Goal: Task Accomplishment & Management: Manage account settings

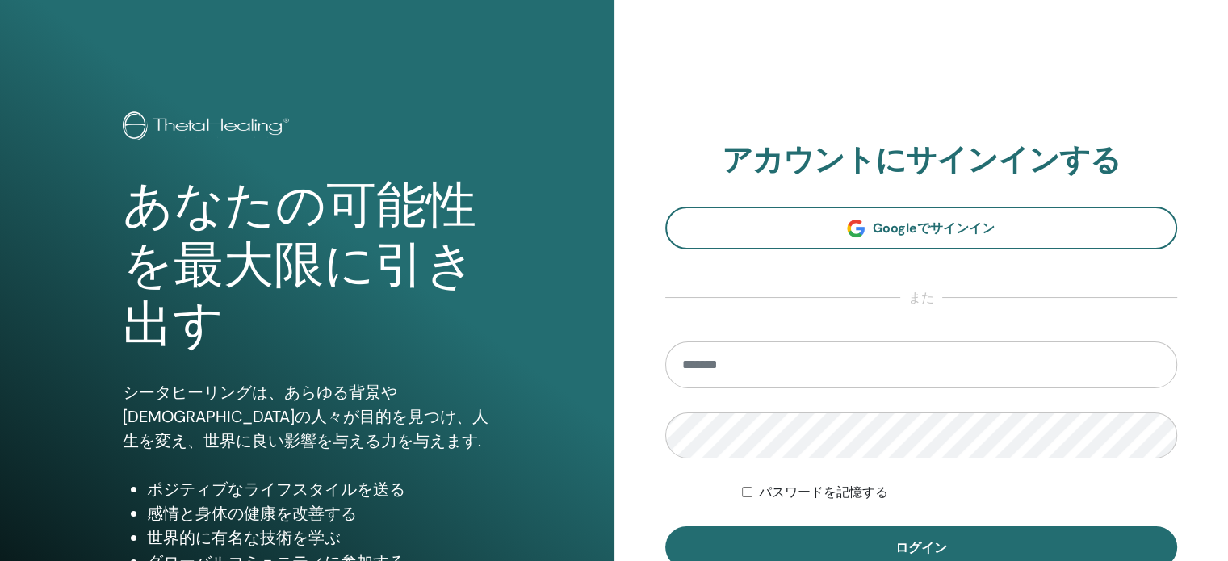
scroll to position [161, 0]
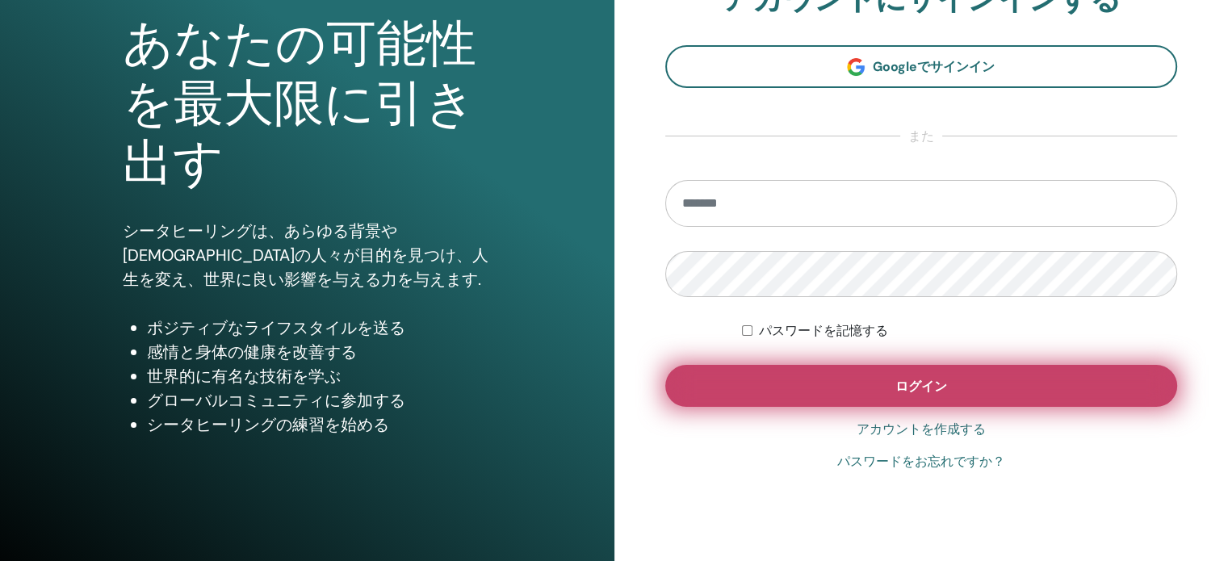
type input "**********"
drag, startPoint x: 872, startPoint y: 383, endPoint x: 883, endPoint y: 383, distance: 11.3
click at [878, 383] on button "ログイン" at bounding box center [921, 386] width 513 height 42
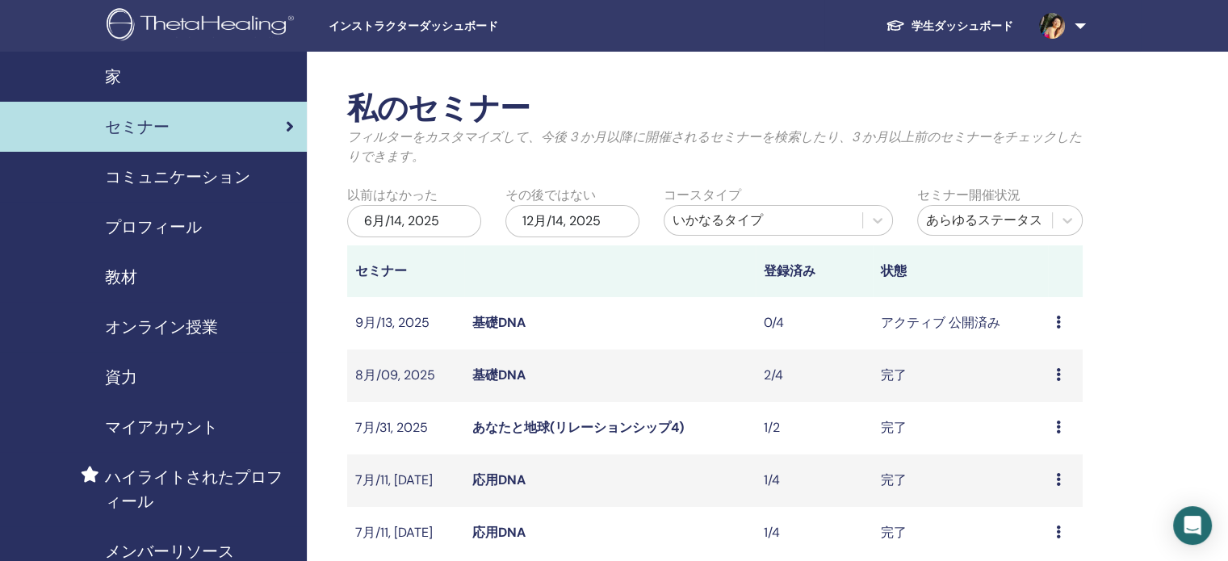
click at [515, 319] on link "基礎DNA" at bounding box center [498, 322] width 53 height 17
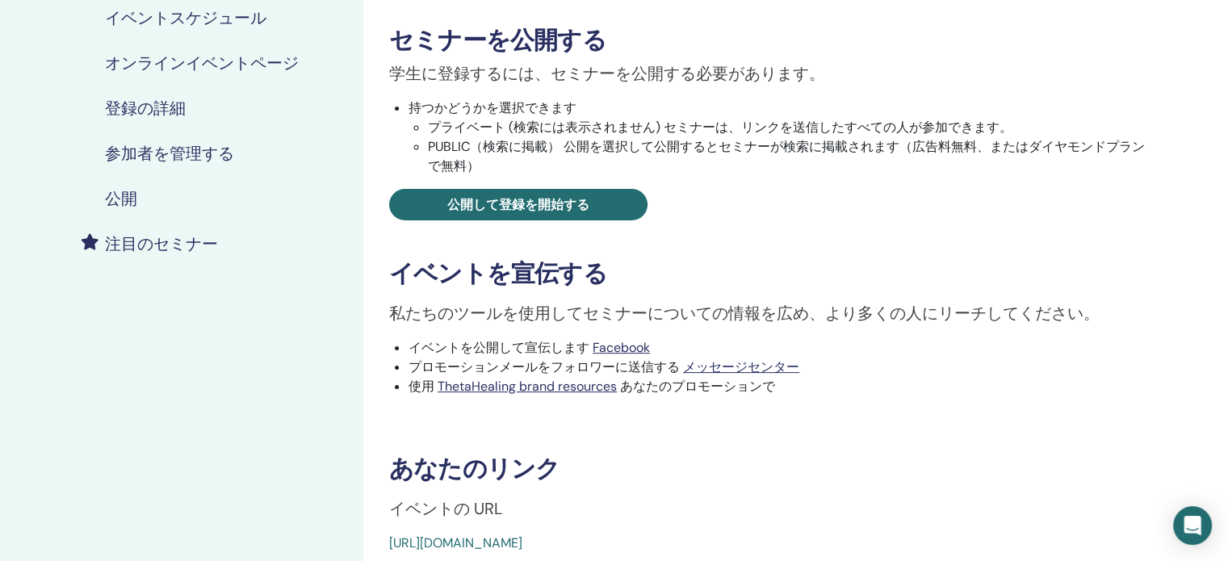
scroll to position [404, 0]
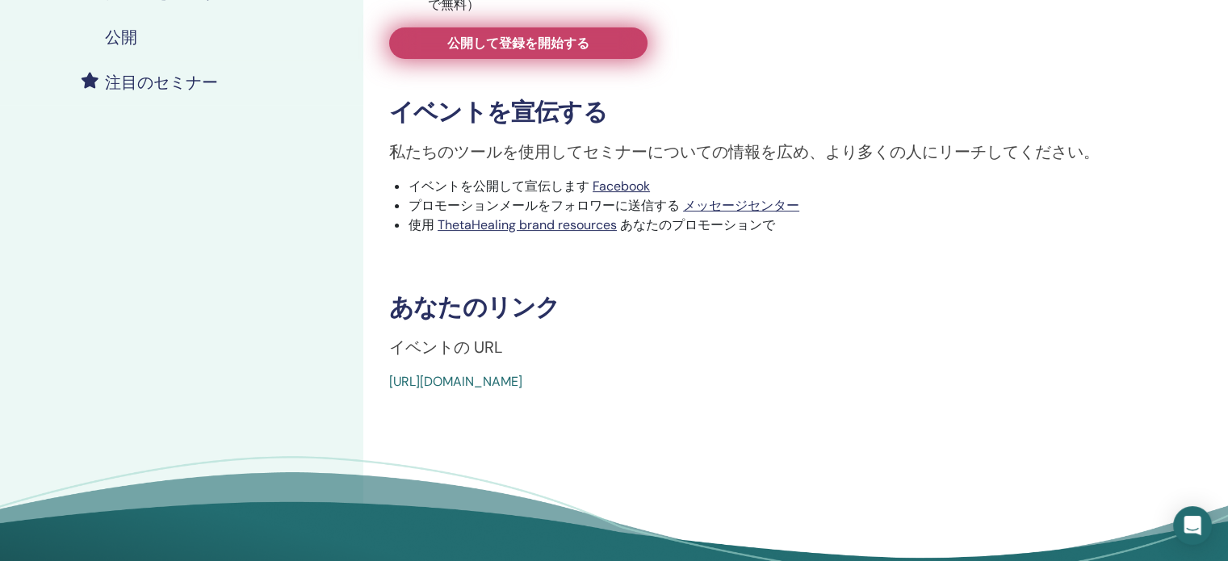
click at [552, 31] on link "公開して登録を開始する" at bounding box center [518, 42] width 258 height 31
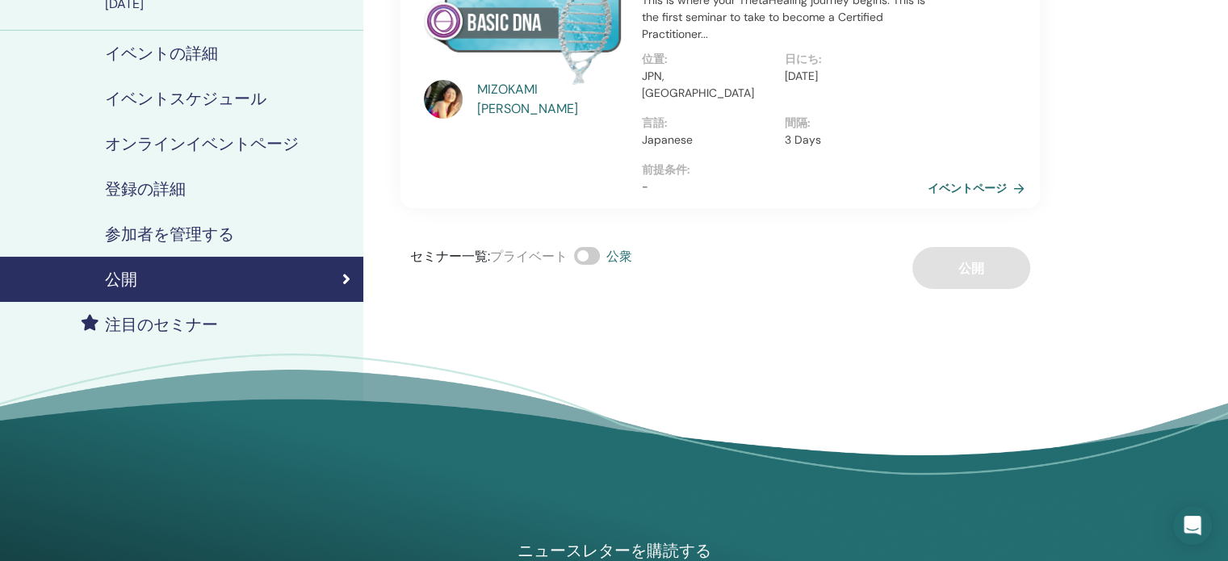
scroll to position [81, 0]
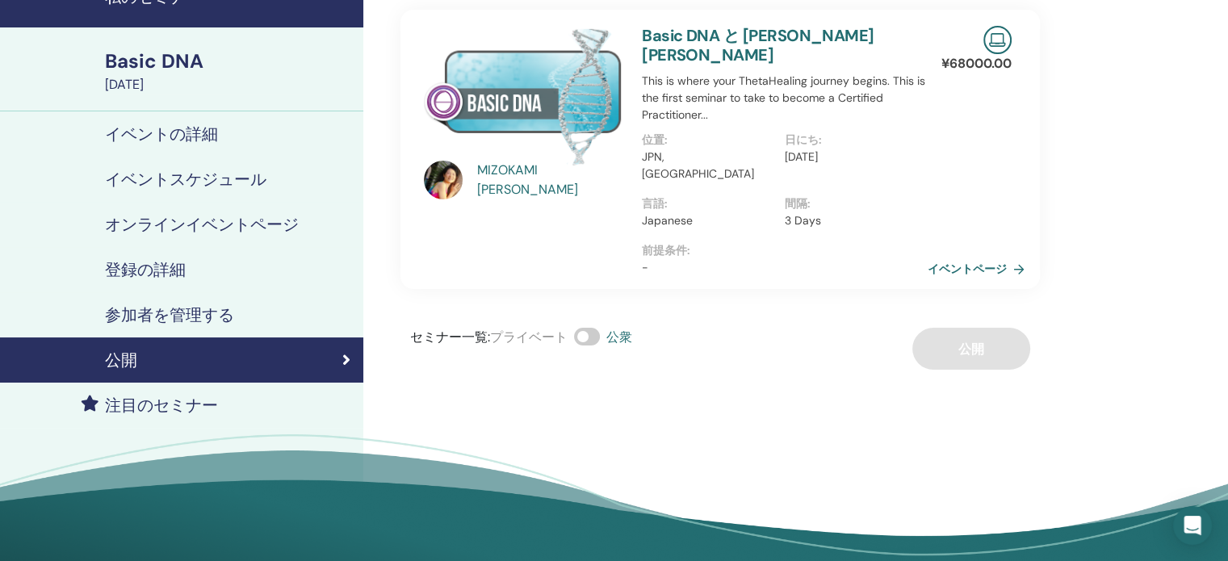
click at [585, 328] on span at bounding box center [587, 337] width 26 height 18
click at [594, 328] on span at bounding box center [587, 337] width 26 height 18
click at [965, 328] on div "セミナー一覧 : プライベート 公衆 公開" at bounding box center [719, 349] width 639 height 42
click at [982, 328] on div "セミナー一覧 : プライベート 公衆 公開" at bounding box center [719, 349] width 639 height 42
click at [961, 257] on link "イベントページ" at bounding box center [981, 269] width 103 height 24
